Goal: Transaction & Acquisition: Purchase product/service

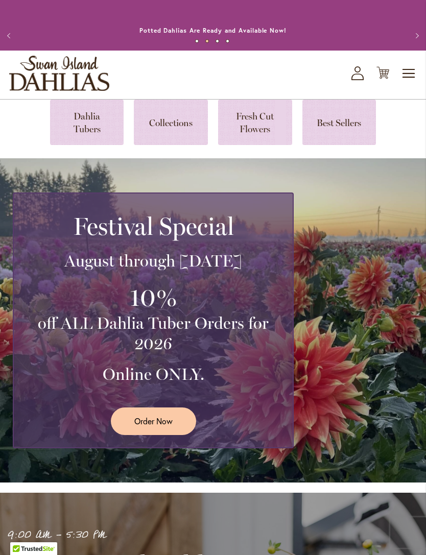
click at [153, 426] on span "Order Now" at bounding box center [153, 421] width 38 height 12
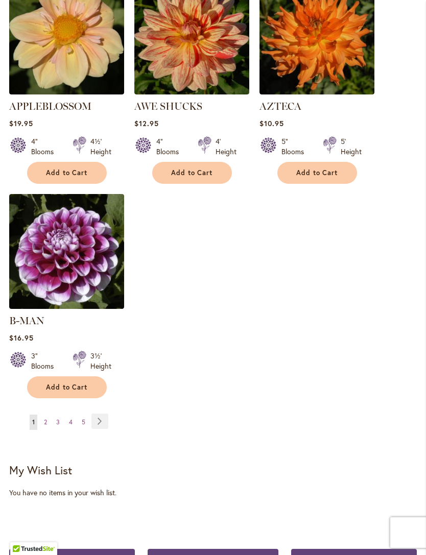
scroll to position [1228, 0]
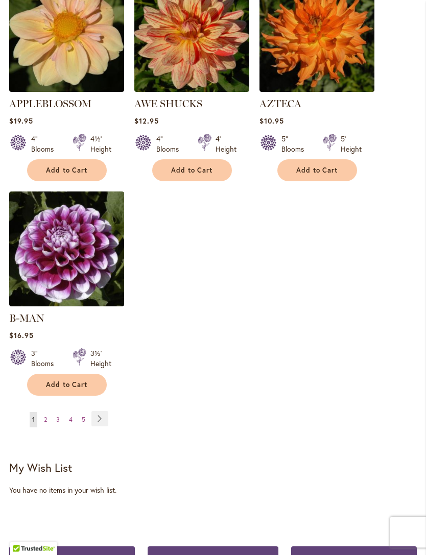
click at [101, 415] on link "Page Next" at bounding box center [99, 418] width 17 height 15
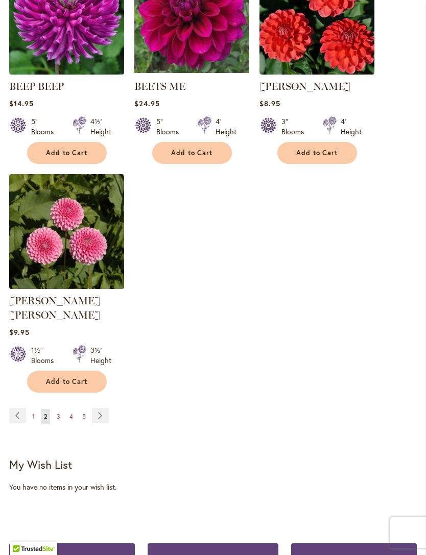
scroll to position [1257, 0]
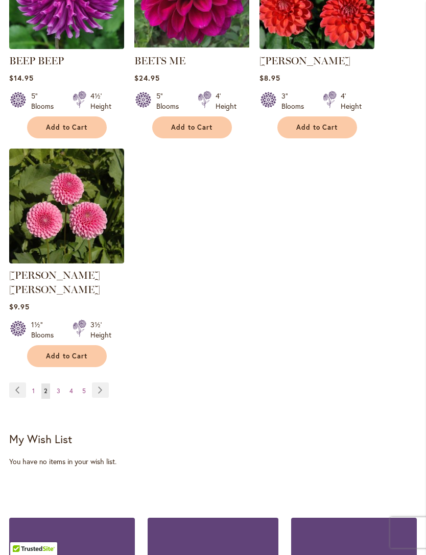
click at [99, 390] on link "Page Next" at bounding box center [100, 389] width 17 height 15
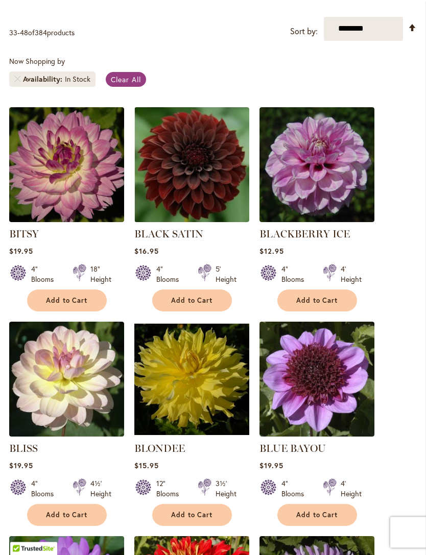
scroll to position [227, 0]
